Goal: Find specific page/section: Find specific page/section

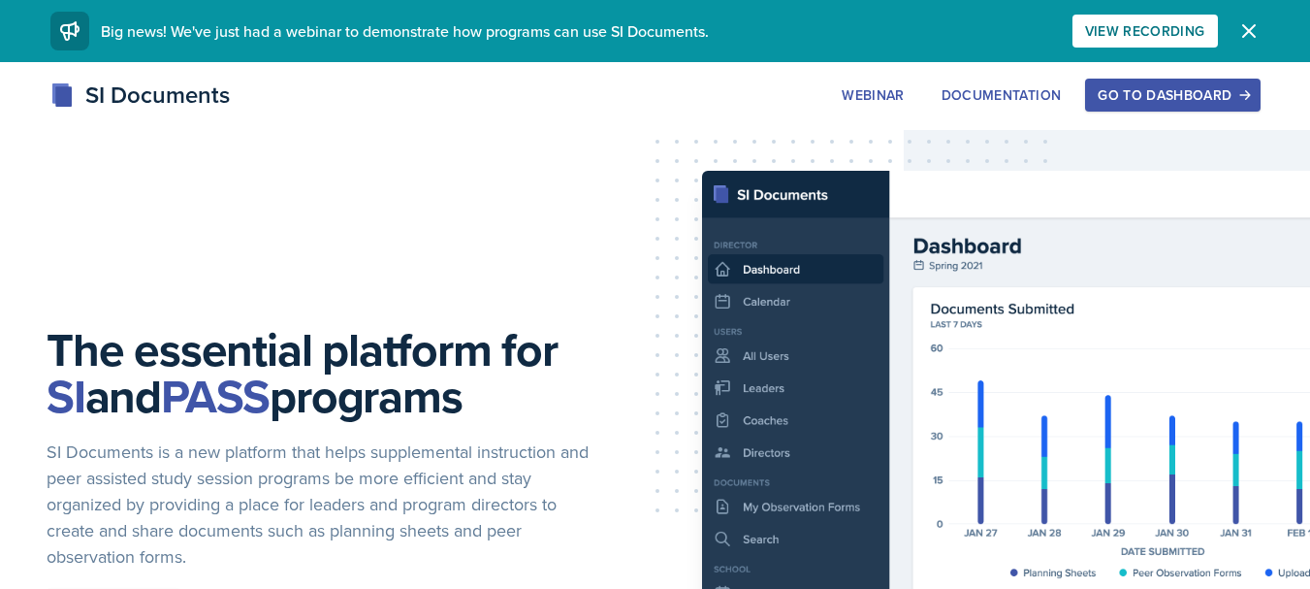
click at [1212, 82] on button "Go to Dashboard" at bounding box center [1172, 95] width 175 height 33
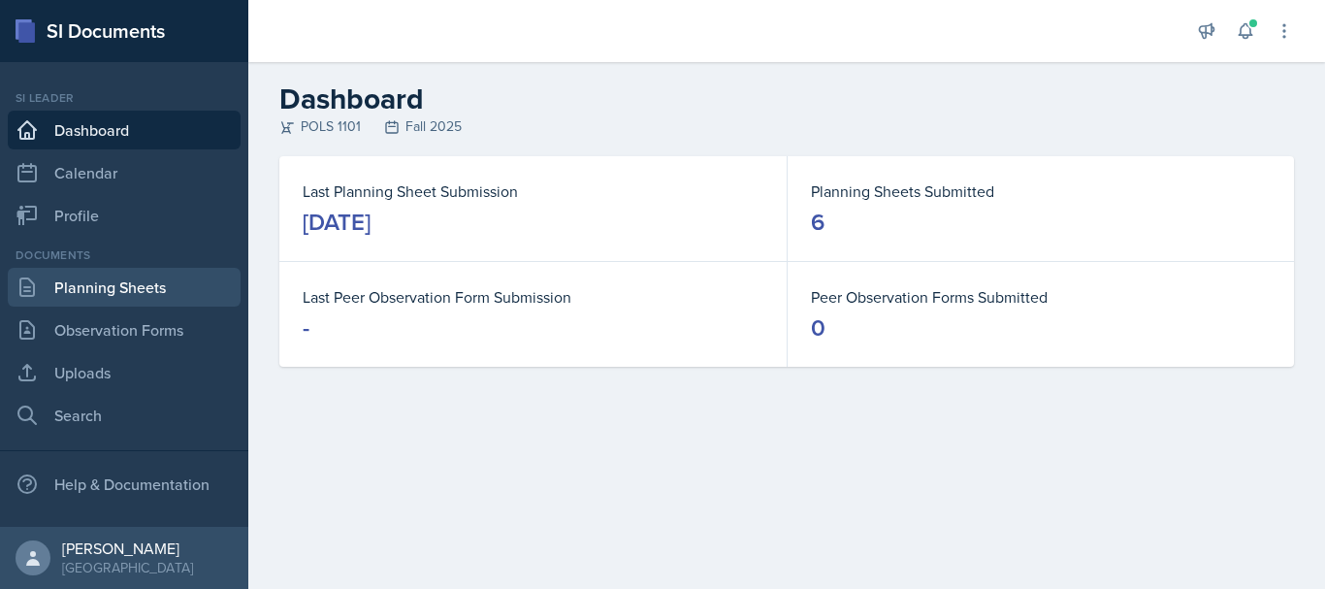
click at [90, 274] on link "Planning Sheets" at bounding box center [124, 287] width 233 height 39
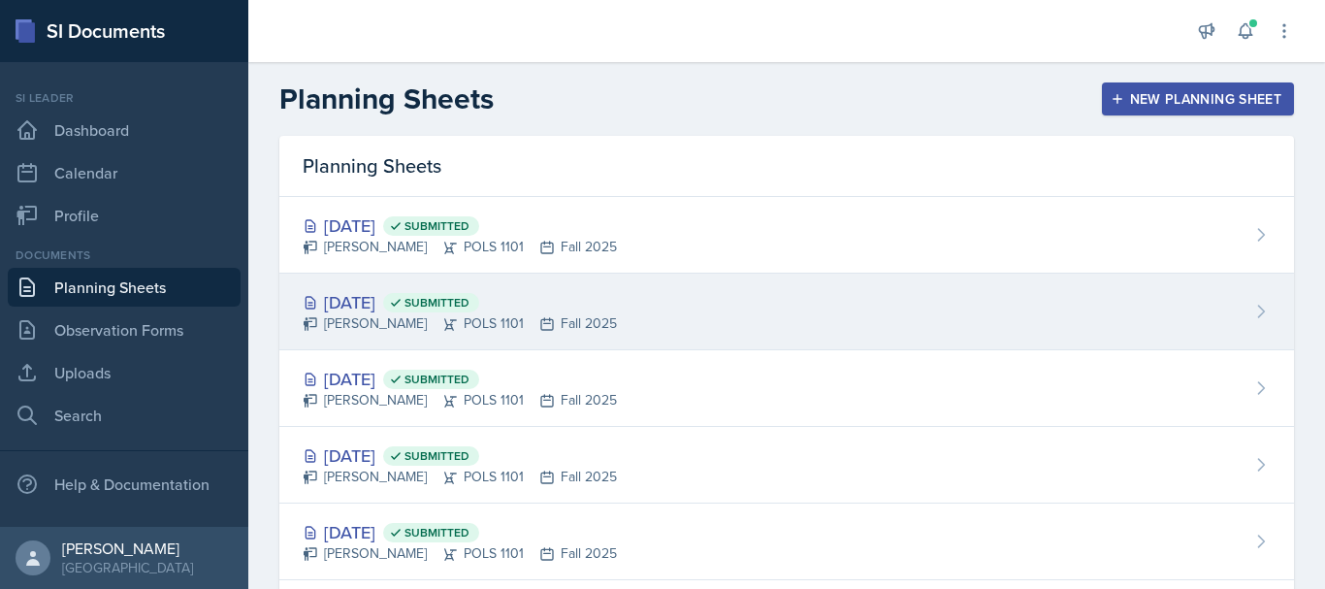
click at [390, 308] on div "[DATE] Submitted" at bounding box center [460, 302] width 314 height 26
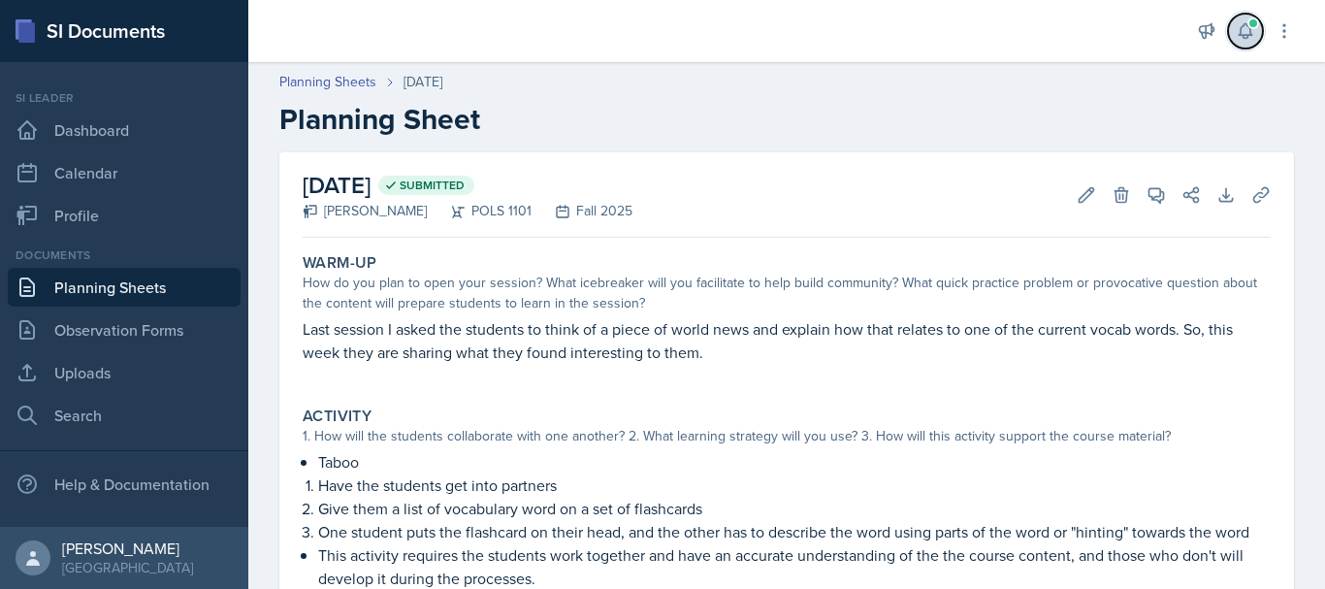
click at [1245, 35] on icon at bounding box center [1245, 31] width 13 height 15
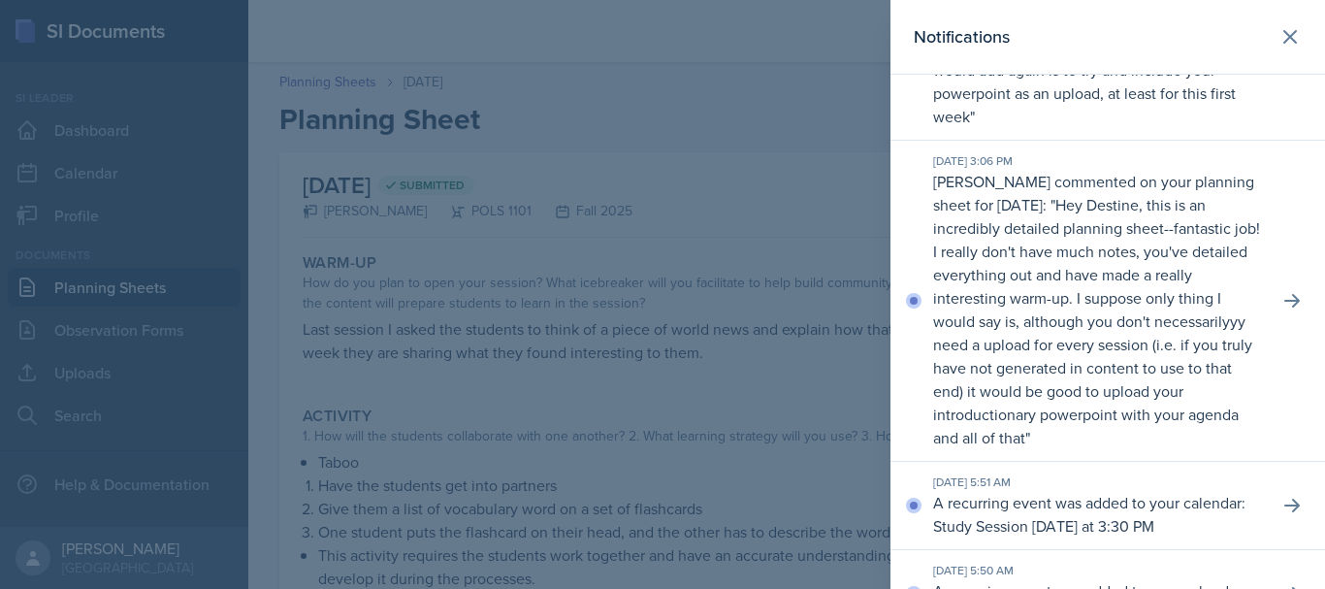
scroll to position [1035, 0]
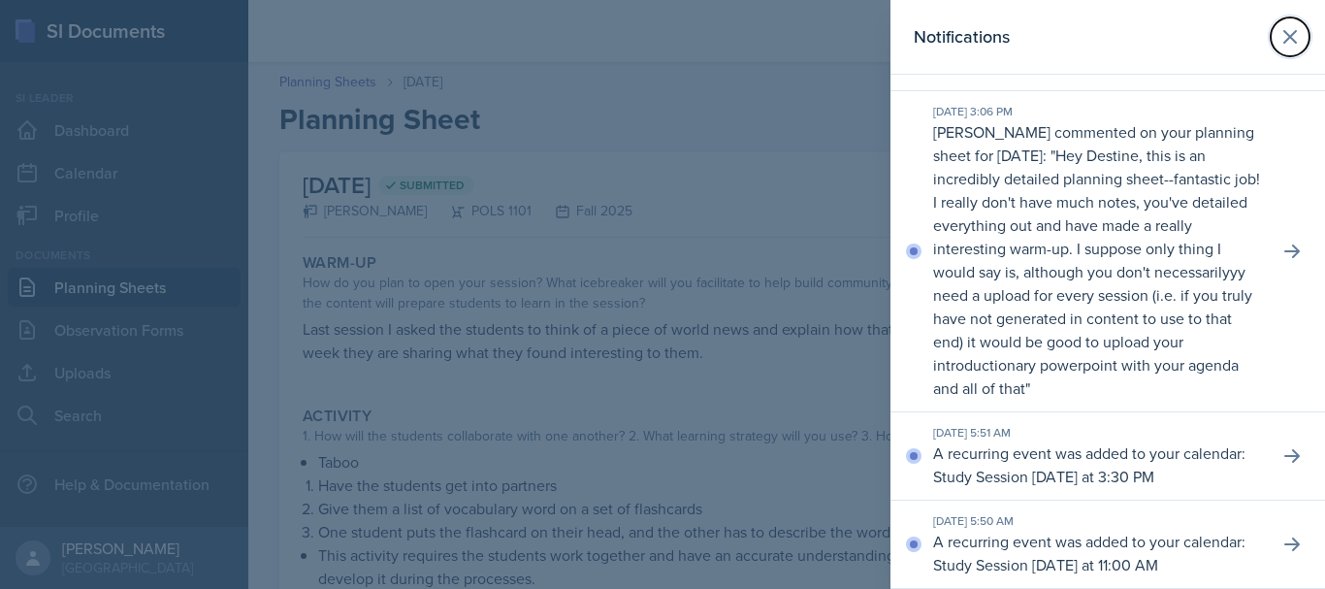
click at [1294, 27] on header "Notifications" at bounding box center [1107, 37] width 435 height 75
click at [1280, 36] on icon at bounding box center [1289, 36] width 23 height 23
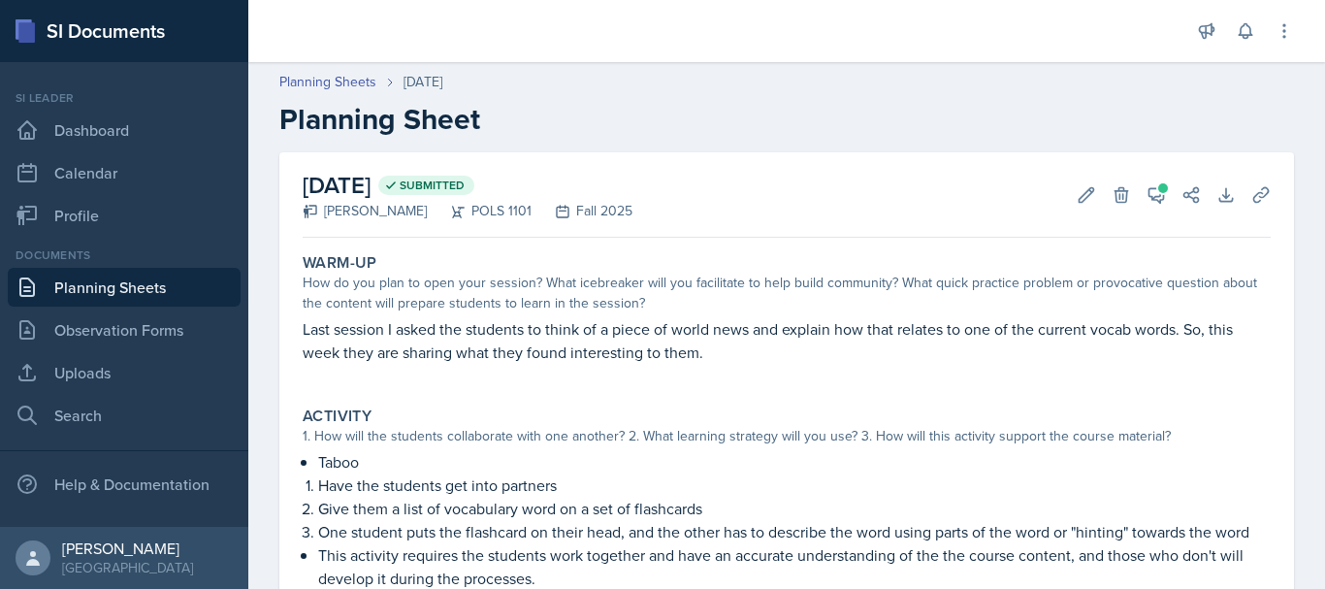
click at [141, 278] on link "Planning Sheets" at bounding box center [124, 287] width 233 height 39
